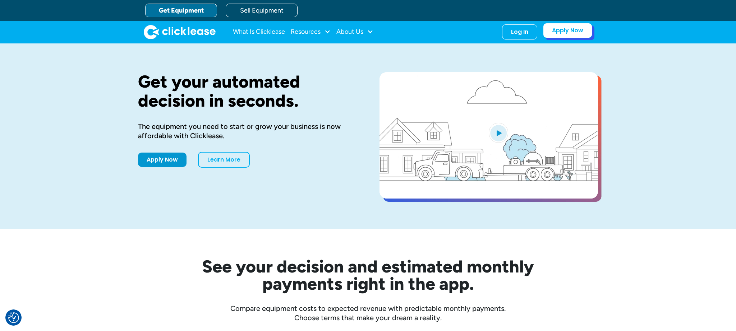
click at [560, 32] on link "Apply Now" at bounding box center [567, 30] width 49 height 15
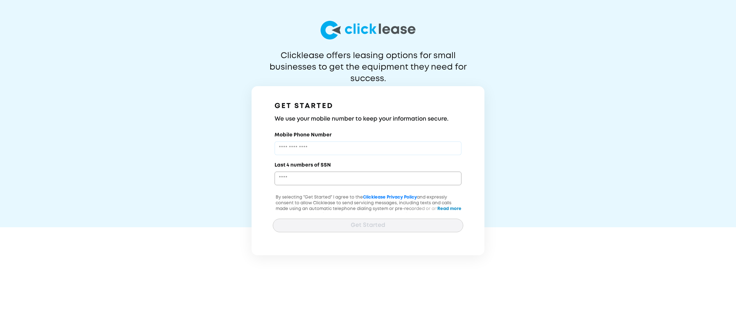
click at [340, 147] on input "Mobile Phone Number" at bounding box center [368, 149] width 187 height 14
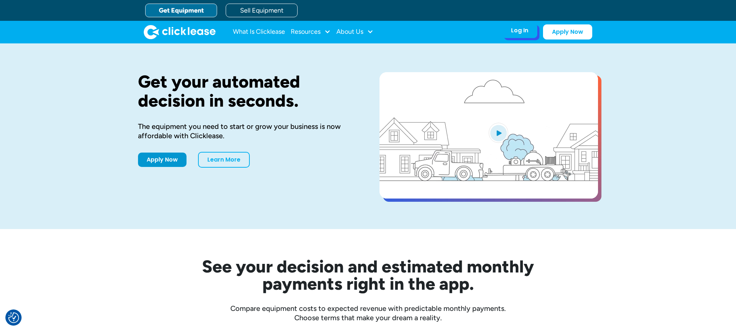
click at [516, 35] on div "Log In Account login I use Clicklease to get my equipment Partner Portal I offe…" at bounding box center [519, 30] width 35 height 15
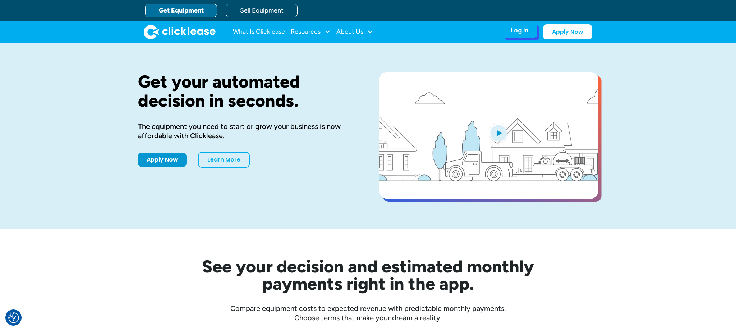
click at [515, 35] on div "Log In Account login I use Clicklease to get my equipment Partner Portal I offe…" at bounding box center [519, 30] width 35 height 15
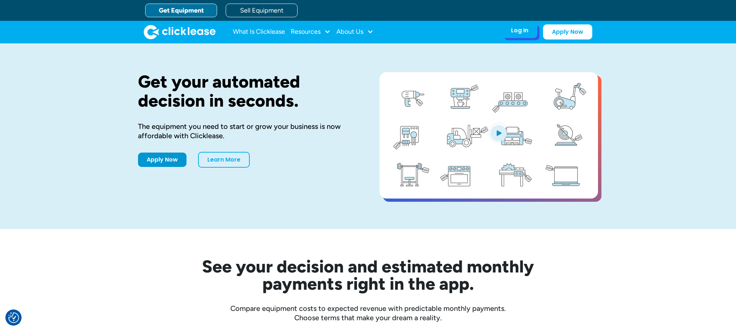
click at [516, 33] on div "Log In" at bounding box center [519, 30] width 17 height 7
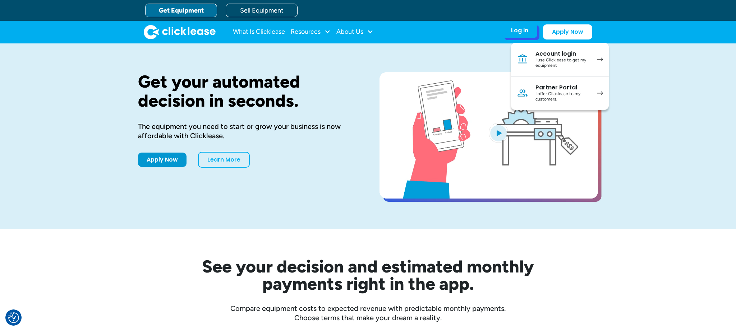
click at [516, 33] on div "Log In" at bounding box center [519, 30] width 17 height 7
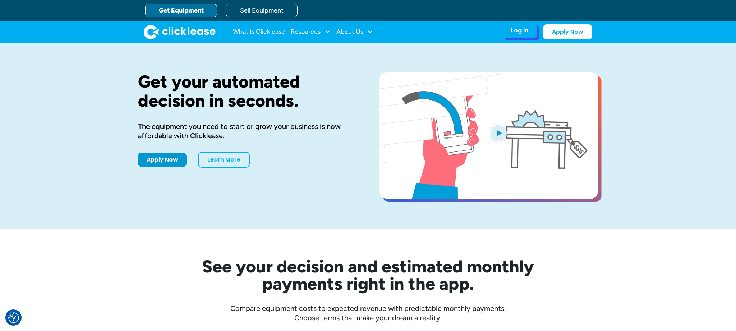
click at [517, 33] on div "Log In" at bounding box center [519, 30] width 17 height 7
